Goal: Task Accomplishment & Management: Manage account settings

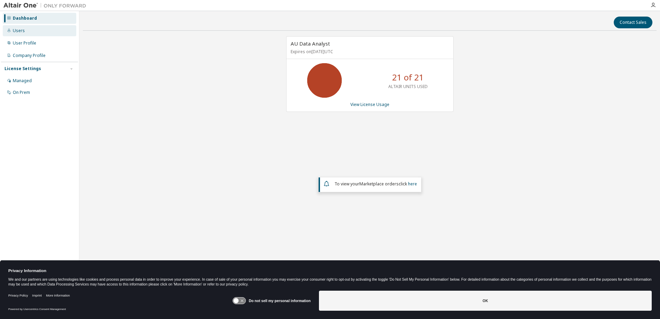
click at [28, 31] on div "Users" at bounding box center [39, 30] width 73 height 11
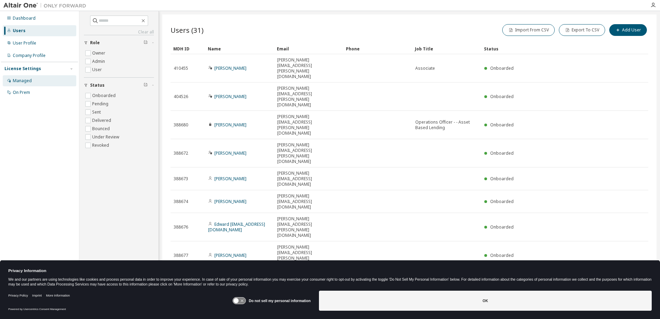
click at [27, 80] on div "Managed" at bounding box center [22, 81] width 19 height 6
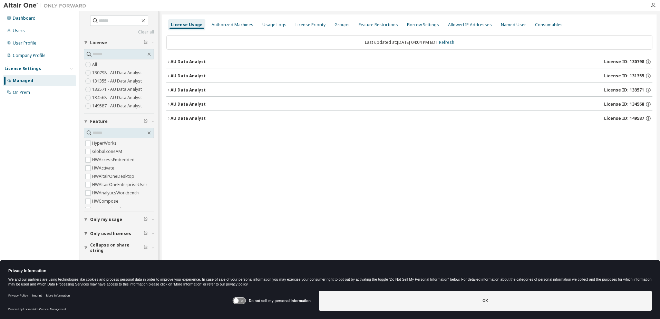
click at [167, 61] on icon "button" at bounding box center [168, 62] width 4 height 4
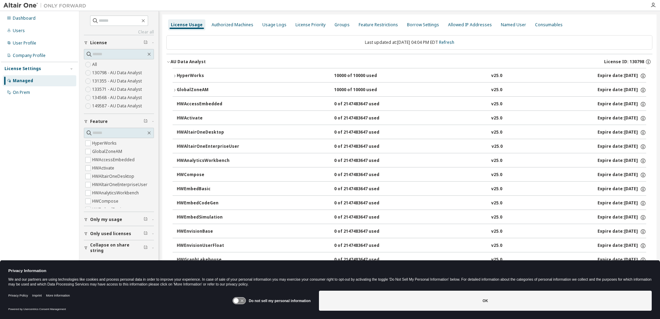
click at [169, 60] on icon "button" at bounding box center [168, 62] width 4 height 4
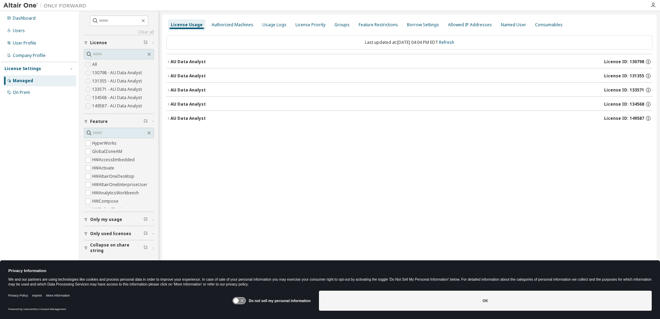
click at [651, 63] on div "License ID: 130798" at bounding box center [628, 62] width 48 height 6
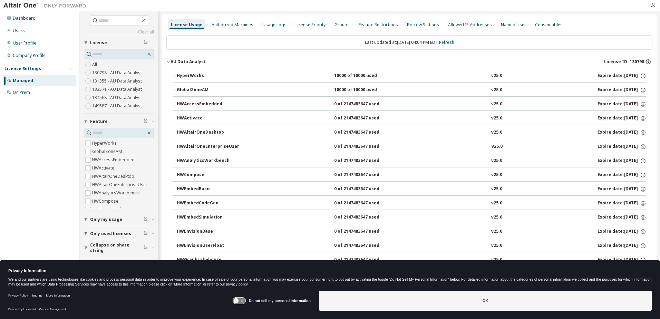
click at [648, 61] on icon "button" at bounding box center [648, 60] width 1 height 1
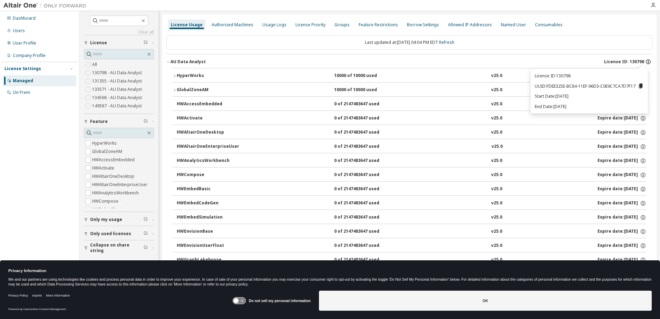
click at [645, 62] on icon "button" at bounding box center [648, 62] width 6 height 6
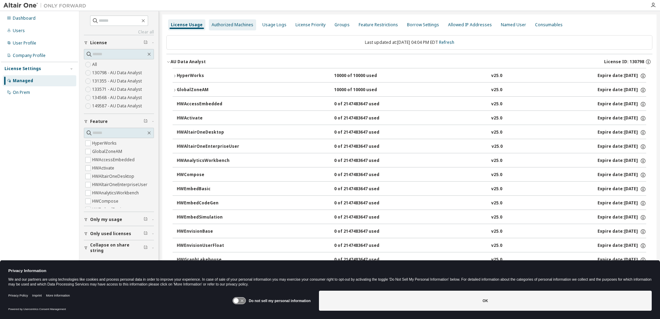
click at [231, 23] on div "Authorized Machines" at bounding box center [232, 25] width 42 height 6
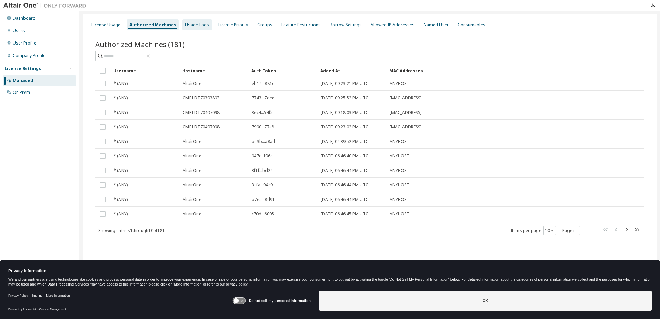
click at [193, 24] on div "Usage Logs" at bounding box center [197, 25] width 24 height 6
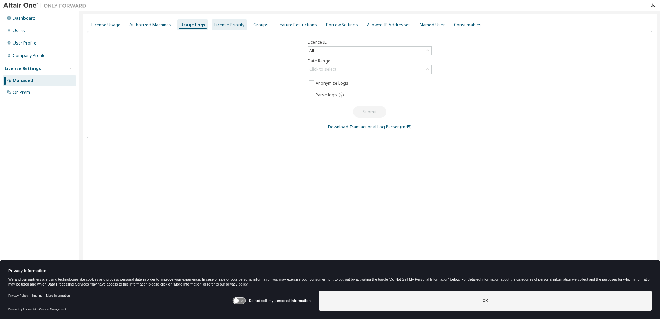
click at [214, 25] on div "License Priority" at bounding box center [229, 25] width 30 height 6
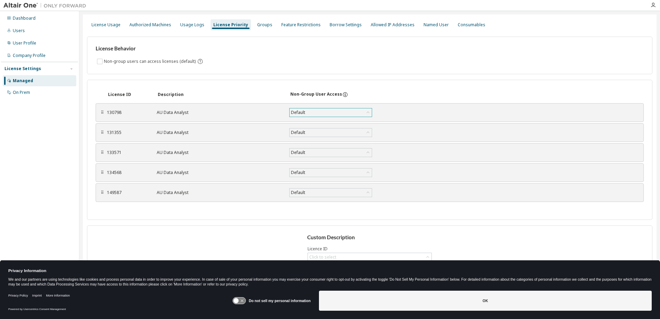
click at [368, 111] on icon at bounding box center [367, 112] width 7 height 7
click at [257, 25] on div "Groups" at bounding box center [264, 25] width 15 height 6
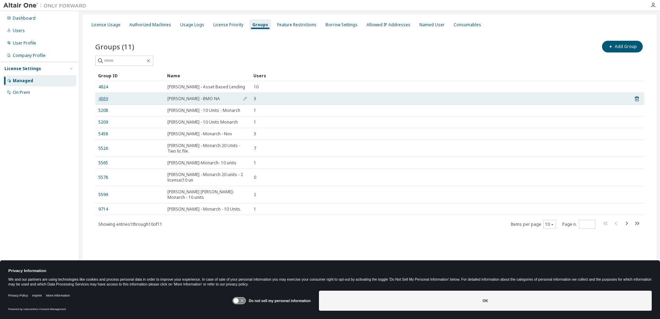
click at [102, 99] on link "4889" at bounding box center [103, 99] width 10 height 6
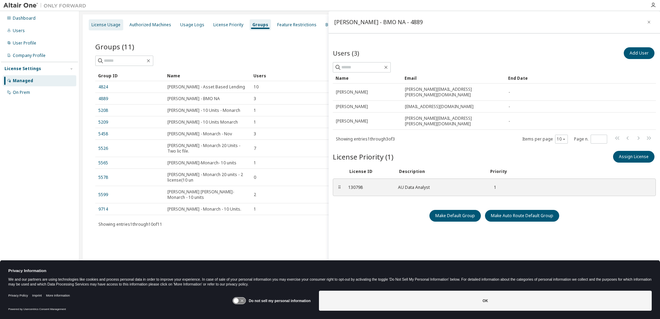
click at [103, 26] on div "License Usage" at bounding box center [105, 25] width 29 height 6
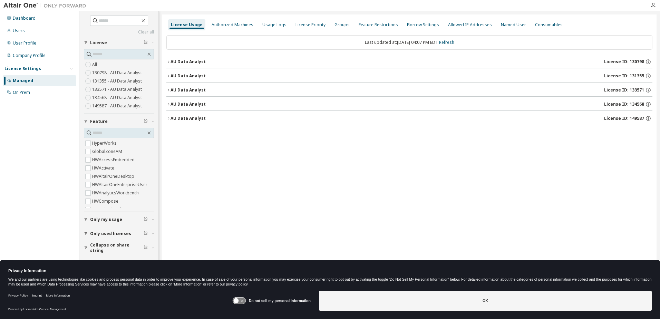
click at [168, 62] on icon "button" at bounding box center [168, 61] width 1 height 2
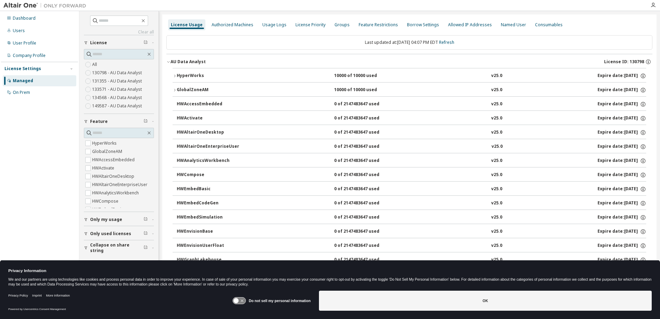
click at [169, 61] on icon "button" at bounding box center [168, 62] width 4 height 4
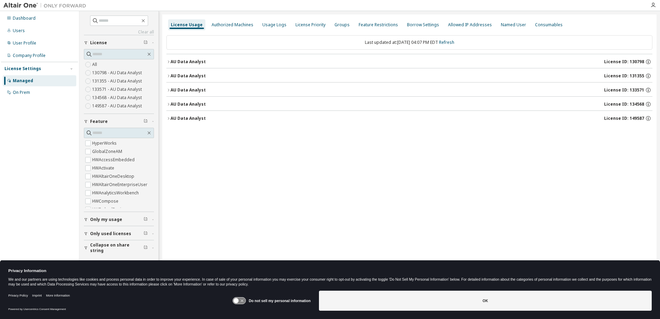
click at [169, 75] on icon "button" at bounding box center [168, 76] width 4 height 4
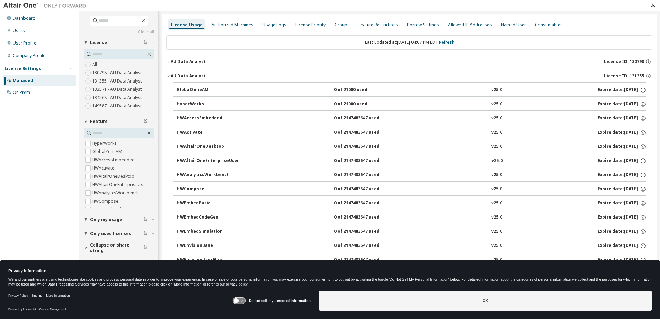
click at [169, 75] on icon "button" at bounding box center [168, 76] width 4 height 4
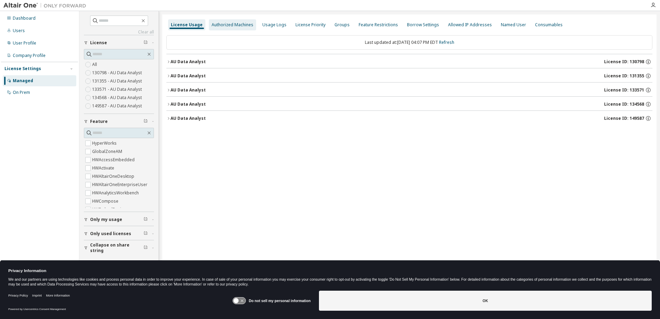
click at [230, 22] on div "Authorized Machines" at bounding box center [232, 25] width 42 height 6
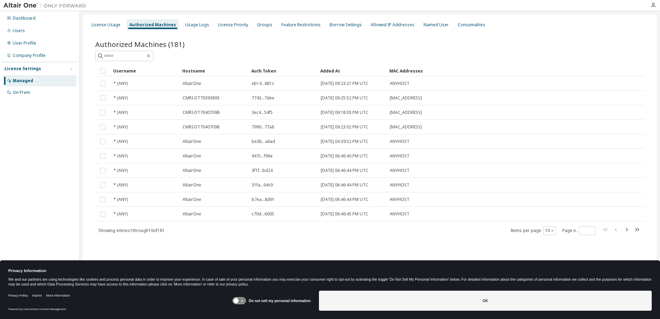
click at [267, 26] on div "Groups" at bounding box center [264, 24] width 21 height 11
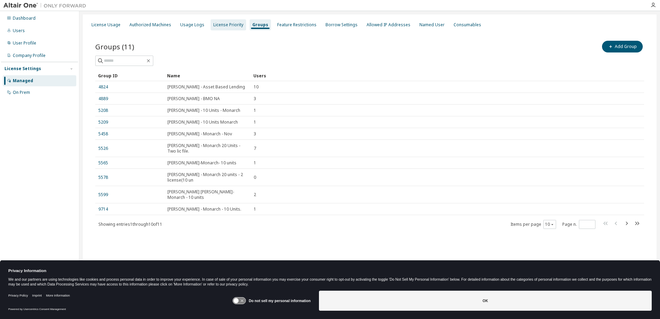
click at [223, 24] on div "License Priority" at bounding box center [228, 25] width 30 height 6
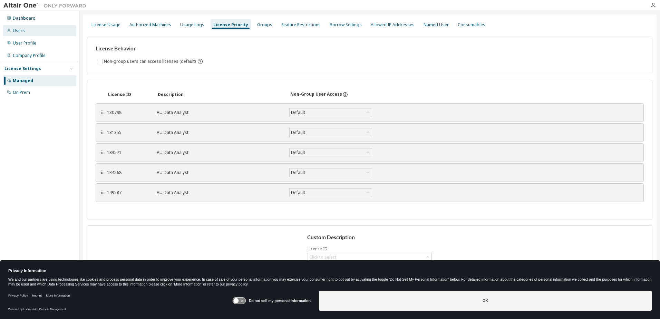
click at [20, 29] on div "Users" at bounding box center [19, 31] width 12 height 6
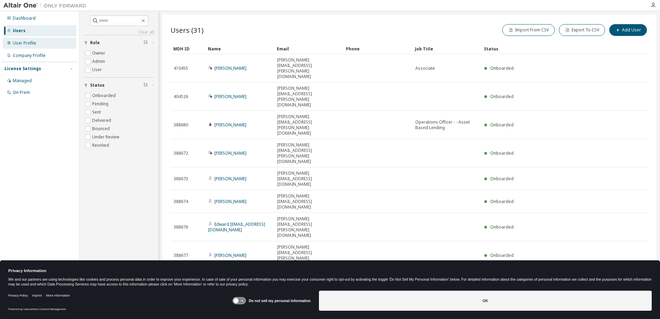
click at [22, 42] on div "User Profile" at bounding box center [24, 43] width 23 height 6
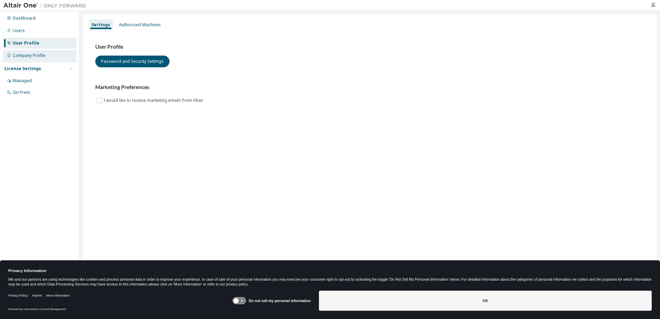
click at [23, 57] on div "Company Profile" at bounding box center [29, 56] width 33 height 6
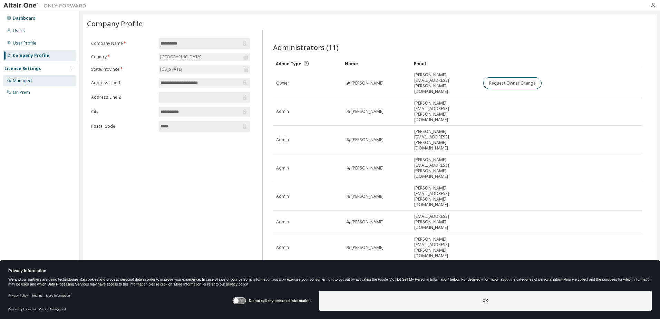
click at [33, 80] on div "Managed" at bounding box center [39, 80] width 73 height 11
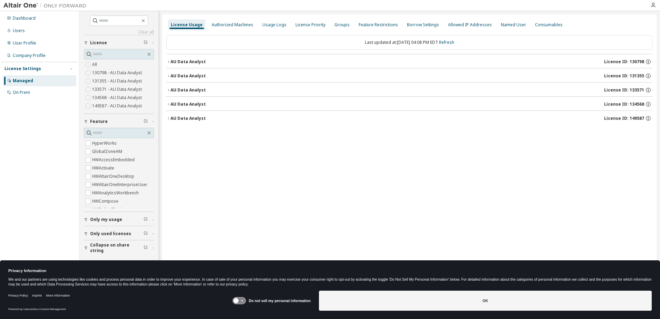
click at [169, 117] on icon "button" at bounding box center [168, 118] width 4 height 4
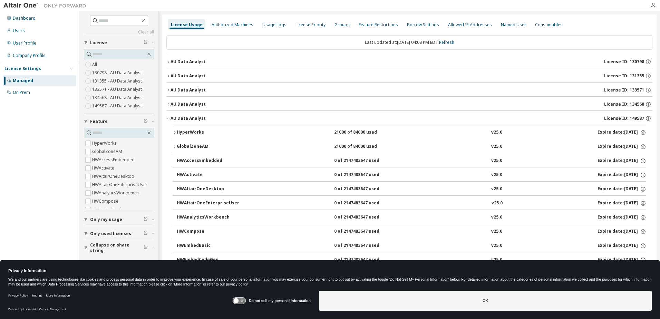
click at [169, 118] on icon "button" at bounding box center [168, 118] width 4 height 4
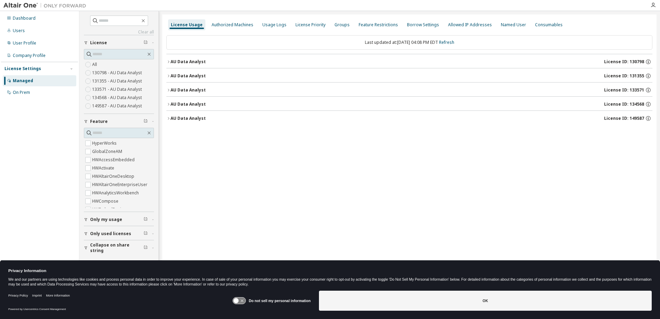
click at [168, 61] on icon "button" at bounding box center [168, 62] width 4 height 4
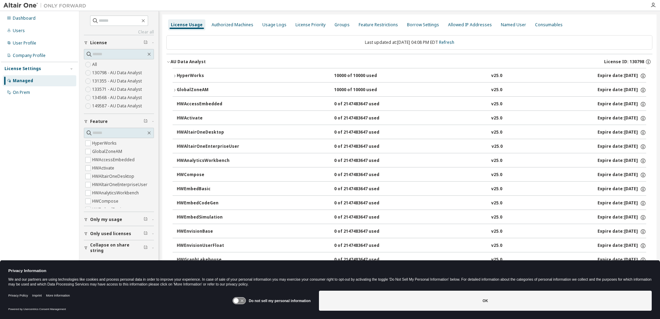
click at [168, 61] on icon "button" at bounding box center [168, 62] width 4 height 4
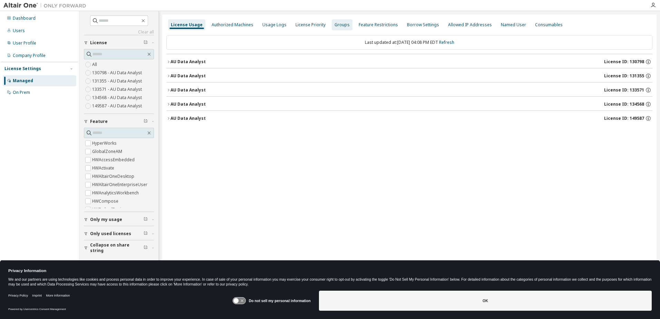
click at [334, 25] on div "Groups" at bounding box center [341, 25] width 15 height 6
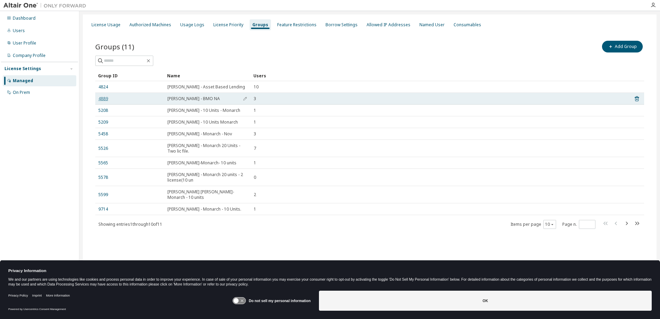
click at [100, 97] on link "4889" at bounding box center [103, 99] width 10 height 6
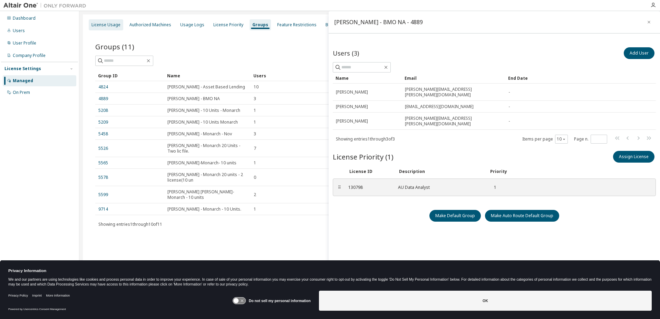
click at [101, 25] on div "License Usage" at bounding box center [105, 25] width 29 height 6
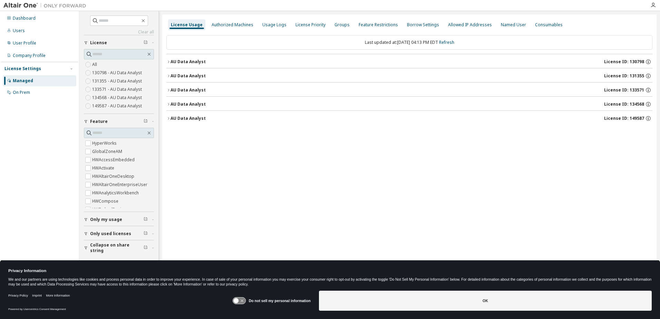
click at [100, 63] on div "All 130798 - AU Data Analyst 131355 - AU Data Analyst 133571 - AU Data Analyst …" at bounding box center [119, 85] width 70 height 50
click at [169, 61] on icon "button" at bounding box center [168, 62] width 4 height 4
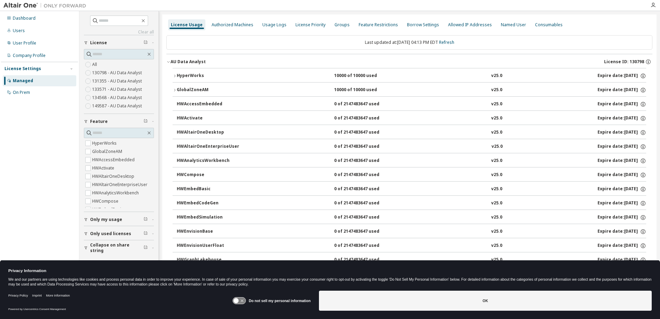
click at [169, 62] on icon "button" at bounding box center [168, 62] width 4 height 4
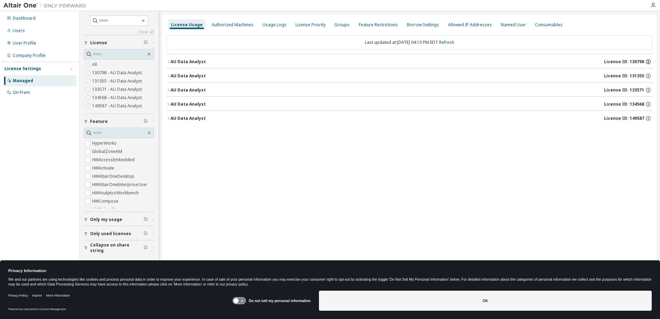
click at [648, 62] on icon "button" at bounding box center [647, 62] width 1 height 2
click at [266, 25] on div "Usage Logs" at bounding box center [274, 25] width 24 height 6
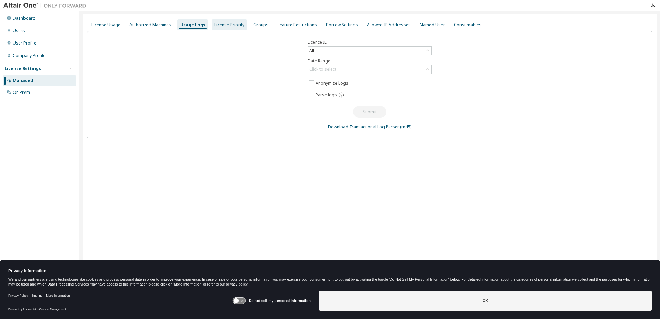
click at [226, 24] on div "License Priority" at bounding box center [229, 25] width 30 height 6
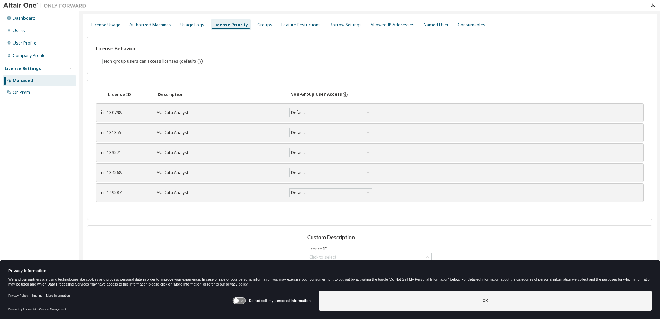
click at [102, 114] on div "⠿" at bounding box center [102, 113] width 4 height 6
click at [113, 113] on div "130798" at bounding box center [127, 113] width 41 height 6
click at [423, 27] on div "Named User" at bounding box center [435, 25] width 25 height 6
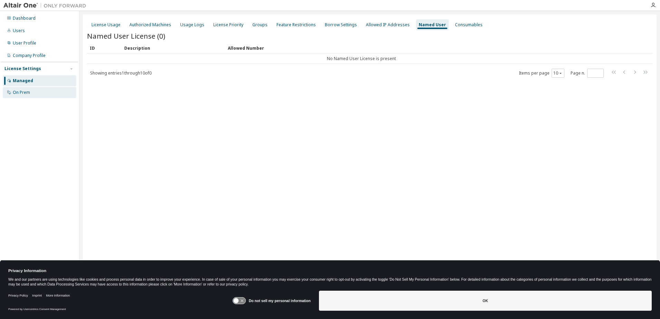
click at [27, 95] on div "On Prem" at bounding box center [21, 93] width 17 height 6
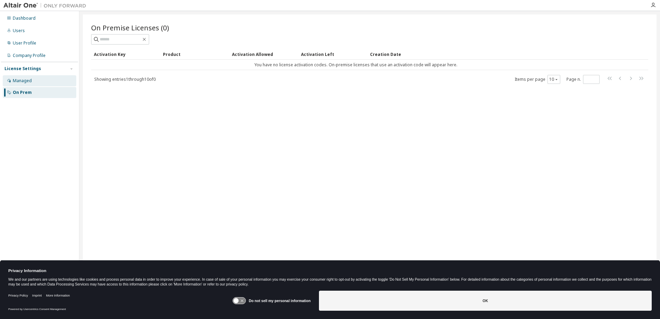
click at [21, 79] on div "Managed" at bounding box center [22, 81] width 19 height 6
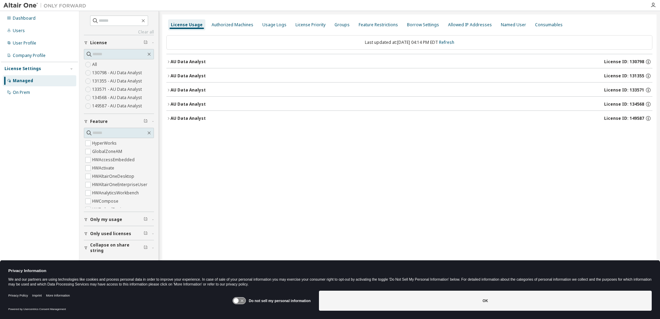
click at [168, 62] on icon "button" at bounding box center [168, 62] width 4 height 4
